Goal: Transaction & Acquisition: Purchase product/service

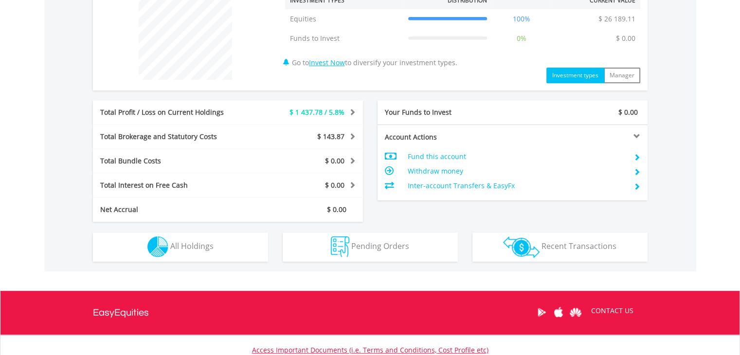
scroll to position [393, 0]
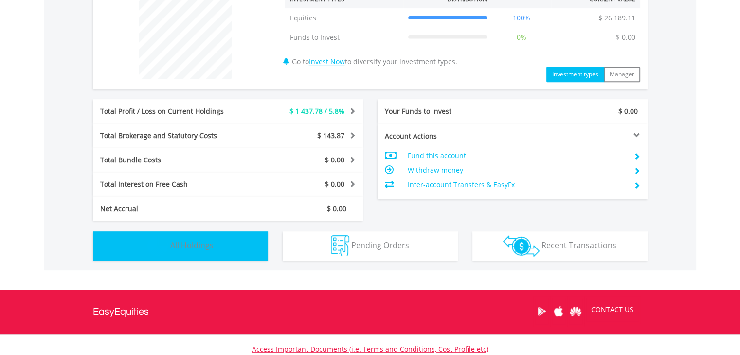
click at [205, 244] on span "All Holdings" at bounding box center [191, 245] width 43 height 11
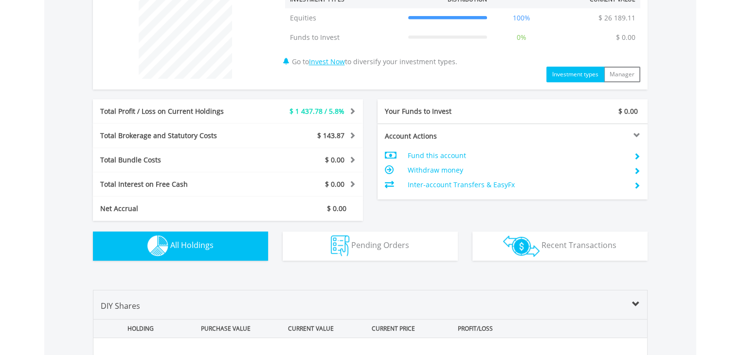
scroll to position [605, 0]
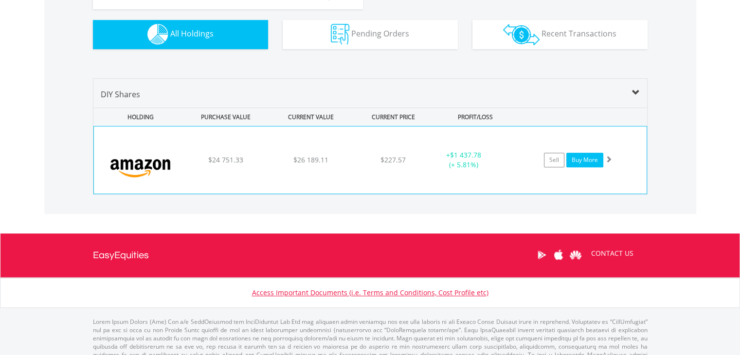
click at [582, 155] on link "Buy More" at bounding box center [585, 160] width 37 height 15
click at [586, 160] on link "Buy More" at bounding box center [585, 160] width 37 height 15
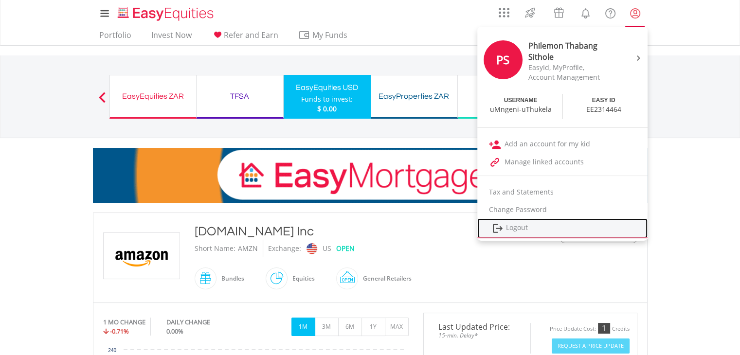
click at [522, 230] on link "Logout" at bounding box center [562, 229] width 170 height 20
